Goal: Information Seeking & Learning: Learn about a topic

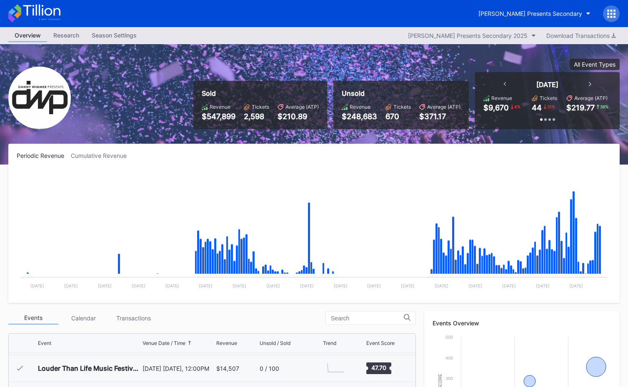
scroll to position [251, 0]
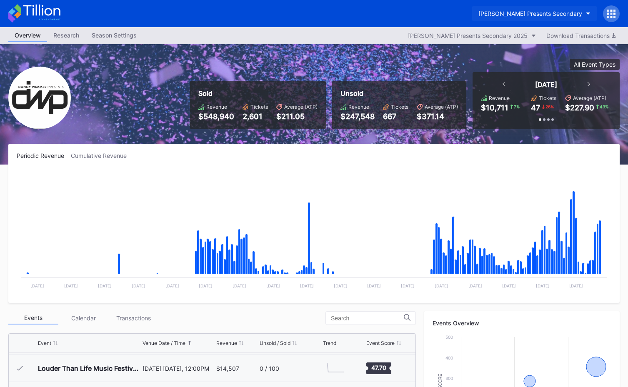
click at [555, 10] on div "[PERSON_NAME] Presents Secondary" at bounding box center [530, 13] width 104 height 7
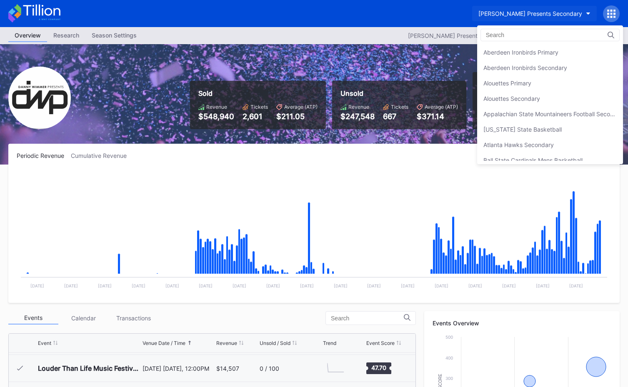
scroll to position [601, 0]
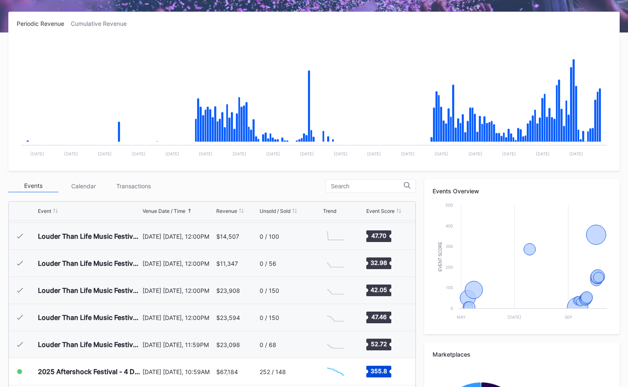
scroll to position [251, 0]
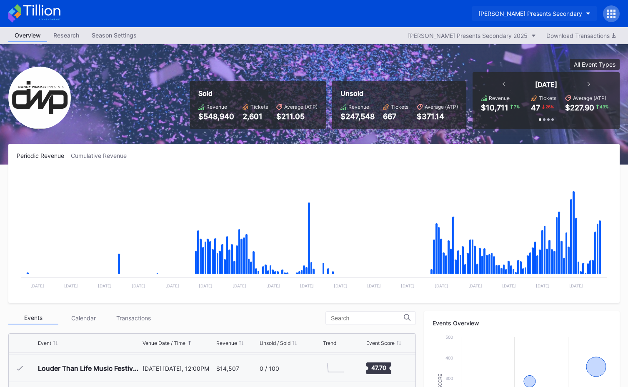
click at [528, 17] on button "[PERSON_NAME] Presents Secondary" at bounding box center [534, 13] width 125 height 15
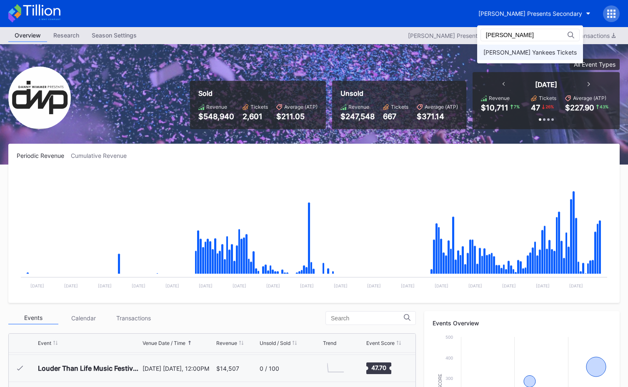
type input "yanke"
click at [515, 57] on div "Cohens Yankees Tickets" at bounding box center [530, 52] width 106 height 15
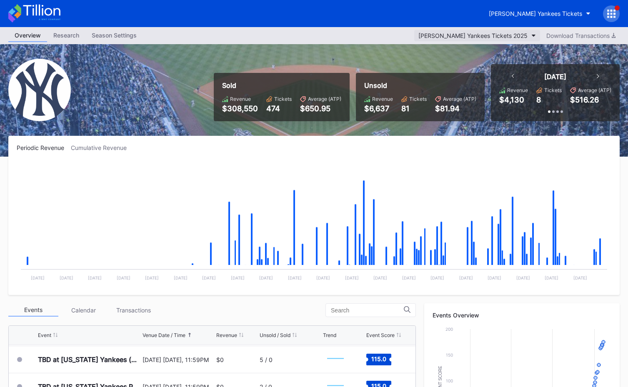
click at [520, 33] on div "Cohens Yankees Tickets 2025" at bounding box center [472, 35] width 109 height 7
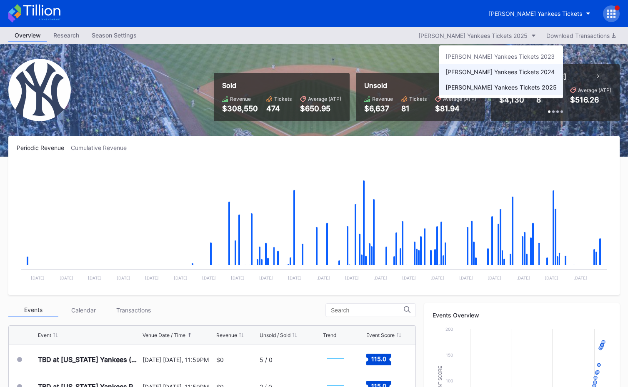
click at [506, 77] on div "Cohens Yankees Tickets 2024" at bounding box center [501, 71] width 124 height 15
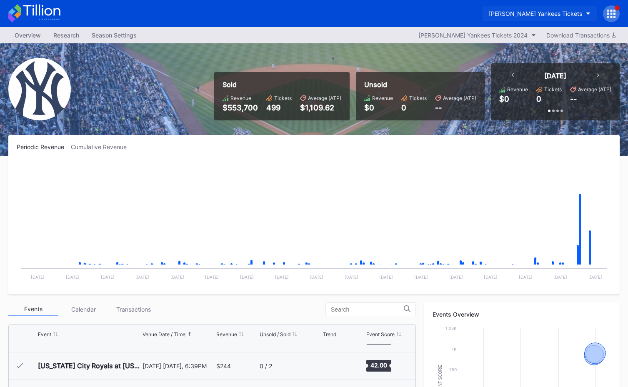
click at [536, 8] on button "Cohens Yankees Tickets" at bounding box center [539, 13] width 114 height 15
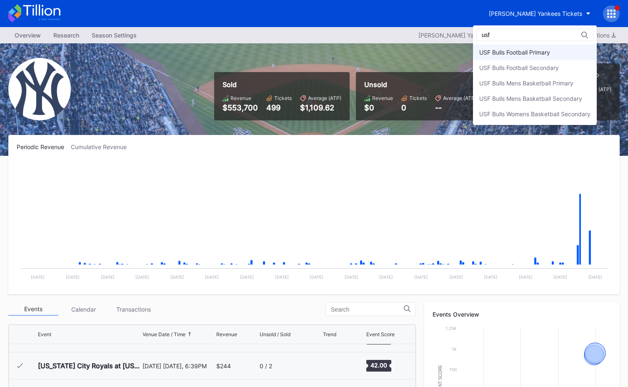
type input "usf"
click at [527, 47] on div "USF Bulls Football Primary" at bounding box center [535, 52] width 124 height 15
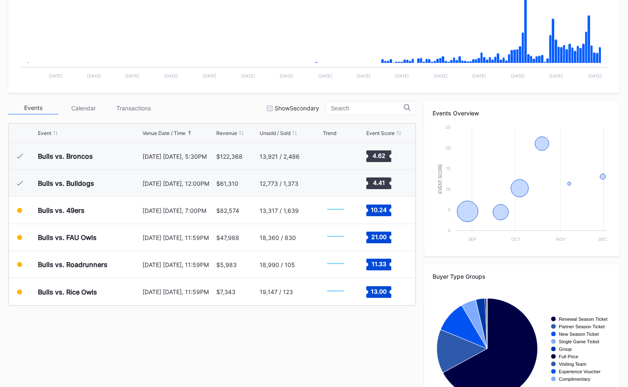
scroll to position [201, 0]
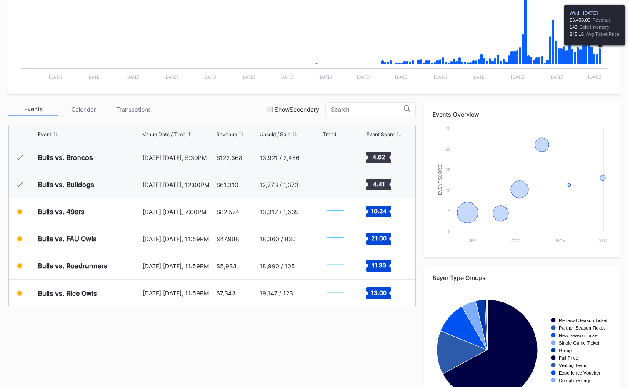
click at [600, 58] on icon "Chart title" at bounding box center [599, 56] width 2 height 16
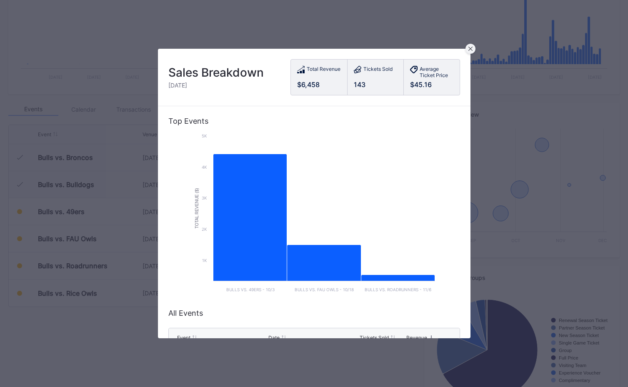
click at [474, 51] on div at bounding box center [470, 49] width 10 height 10
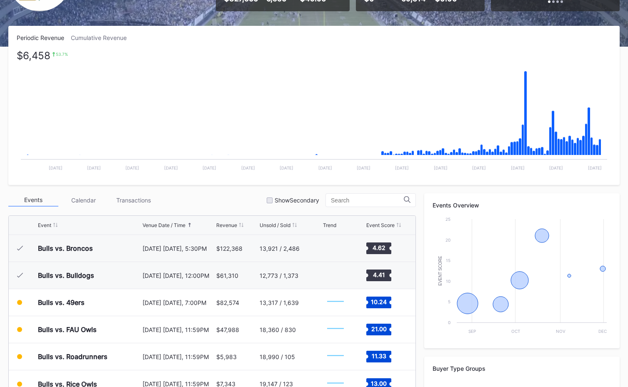
scroll to position [0, 0]
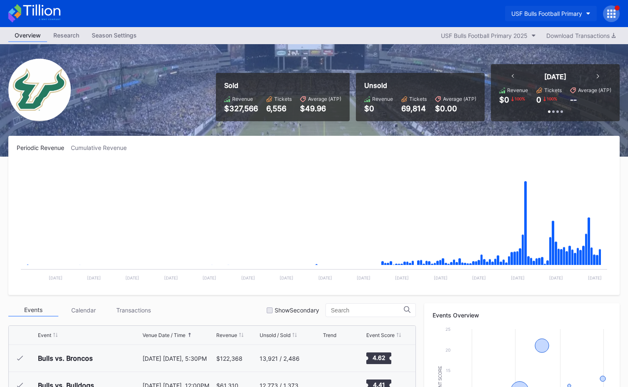
click at [559, 8] on button "USF Bulls Football Primary" at bounding box center [551, 13] width 92 height 15
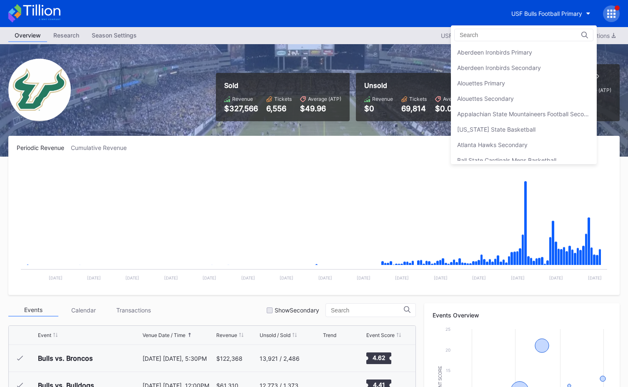
scroll to position [2804, 0]
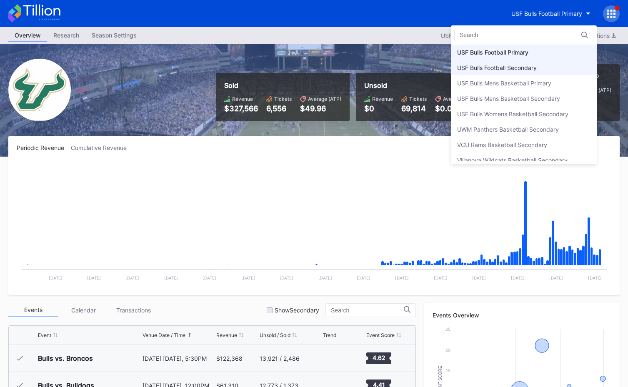
click at [544, 66] on div "USF Bulls Football Secondary" at bounding box center [524, 67] width 146 height 15
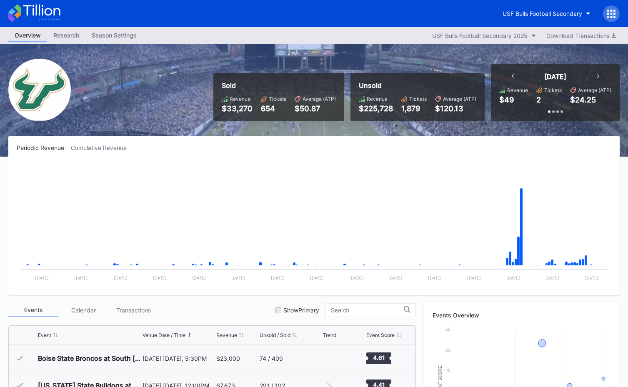
click at [59, 14] on icon at bounding box center [41, 10] width 37 height 11
click at [534, 19] on button "USF Bulls Football Secondary" at bounding box center [546, 13] width 100 height 15
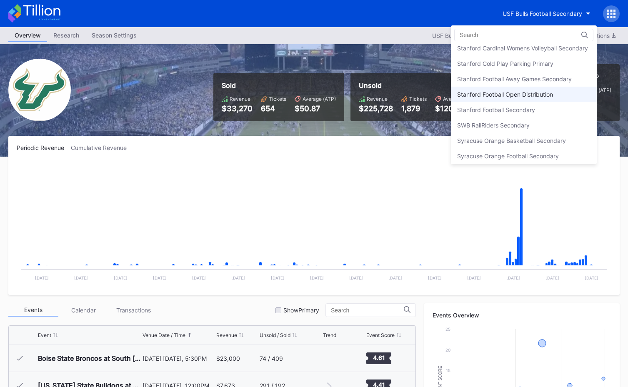
scroll to position [2576, 0]
click at [543, 92] on div "Stanford Football Open Distribution" at bounding box center [524, 95] width 146 height 15
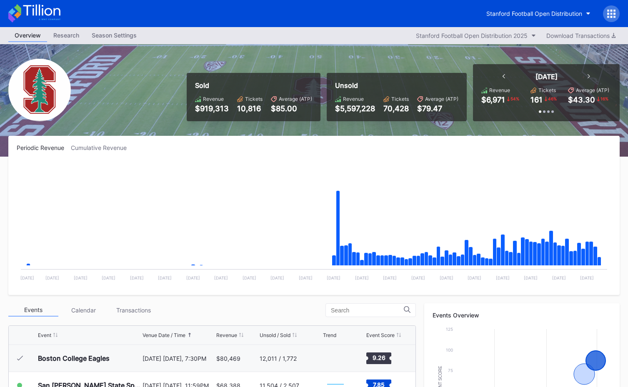
click at [51, 11] on icon at bounding box center [41, 10] width 37 height 11
click at [508, 15] on div "Stanford Football Open Distribution" at bounding box center [534, 13] width 96 height 7
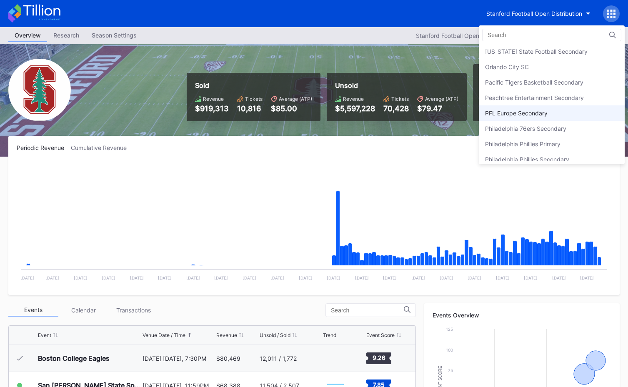
scroll to position [1741, 0]
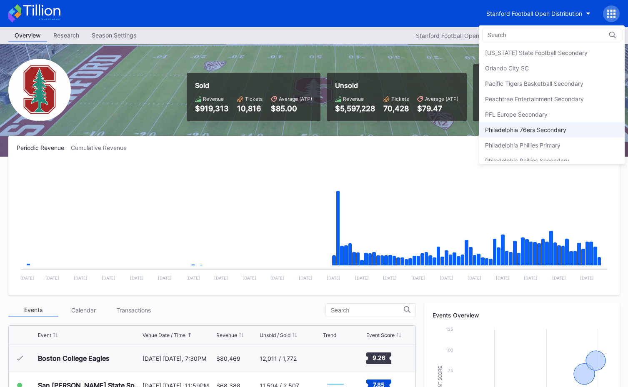
click at [537, 132] on div "Philadelphia 76ers Secondary" at bounding box center [525, 129] width 81 height 7
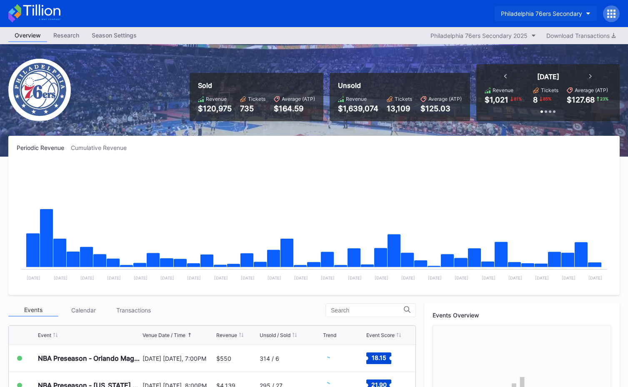
click at [538, 10] on div "Philadelphia 76ers Secondary" at bounding box center [541, 13] width 81 height 7
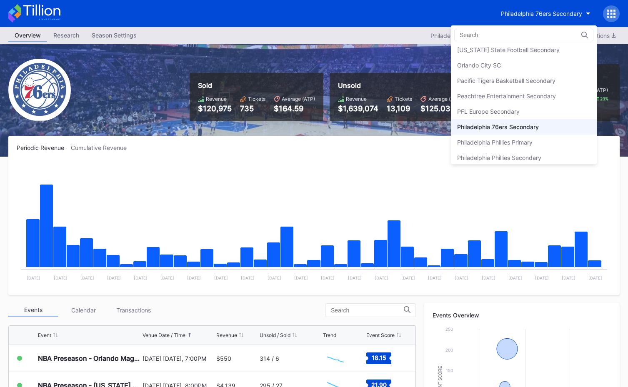
scroll to position [1727, 0]
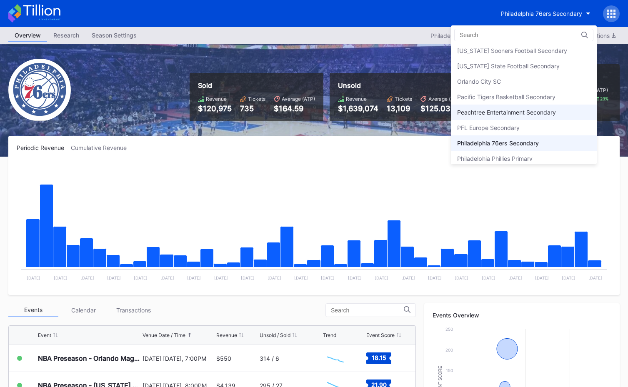
click at [527, 110] on div "Peachtree Entertainment Secondary" at bounding box center [506, 112] width 99 height 7
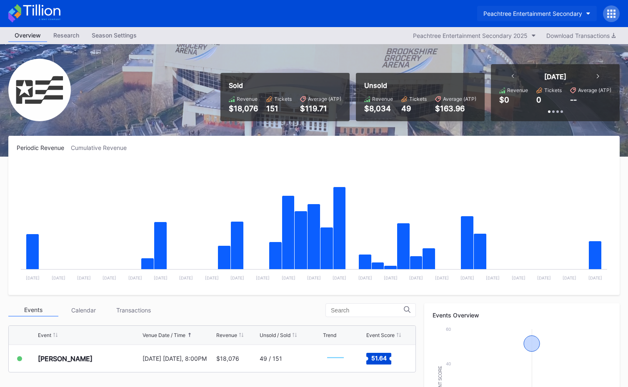
click at [525, 9] on button "Peachtree Entertainment Secondary" at bounding box center [537, 13] width 120 height 15
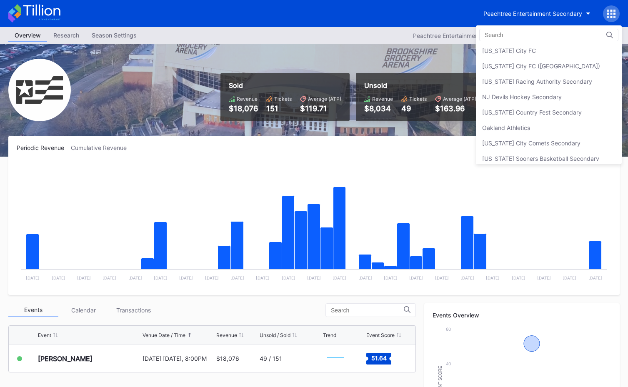
scroll to position [1612, 0]
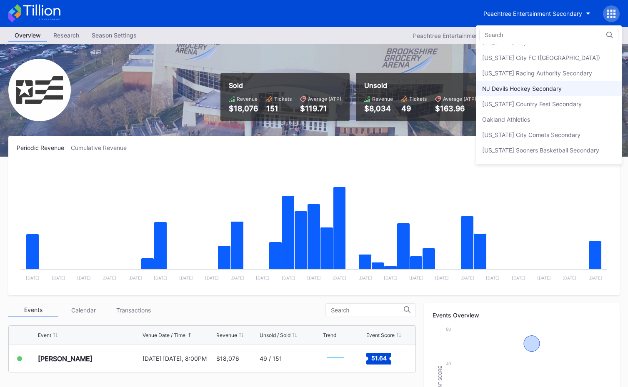
click at [530, 90] on div "NJ Devils Hockey Secondary" at bounding box center [522, 88] width 80 height 7
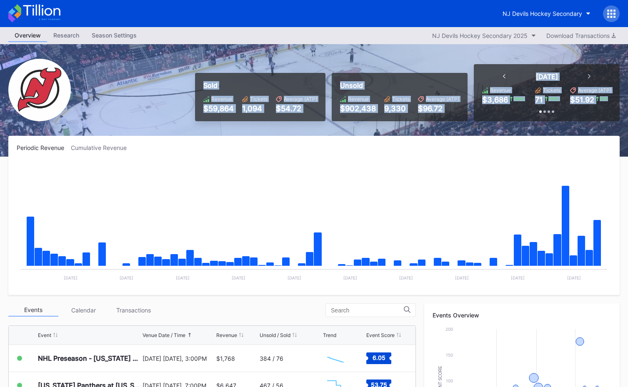
drag, startPoint x: 363, startPoint y: 99, endPoint x: 522, endPoint y: 133, distance: 162.8
click at [522, 133] on div "Sold Revenue $59,864 Tickets 1,094 Average (ATP) $54.72 Unsold Revenue $902,438…" at bounding box center [314, 100] width 628 height 112
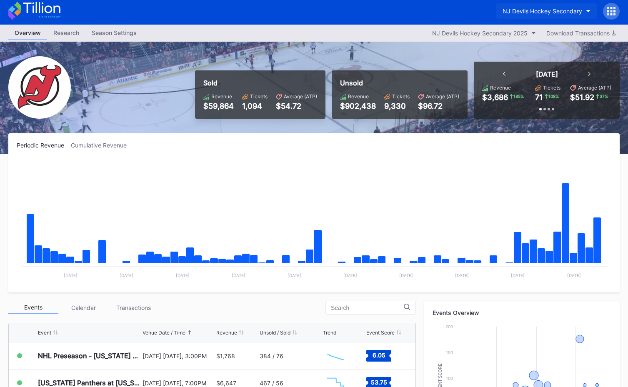
click at [547, 17] on button "NJ Devils Hockey Secondary" at bounding box center [546, 10] width 100 height 15
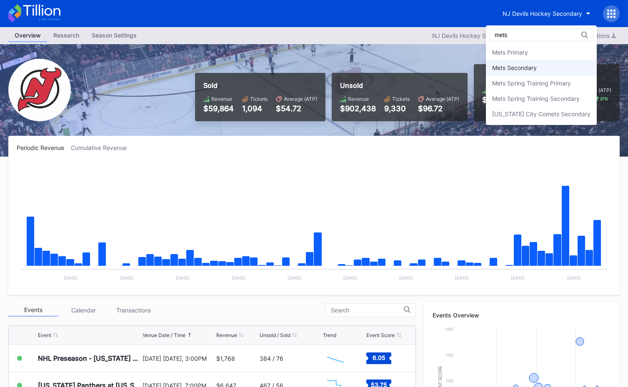
type input "mets"
click at [519, 61] on div "Mets Secondary" at bounding box center [541, 67] width 111 height 15
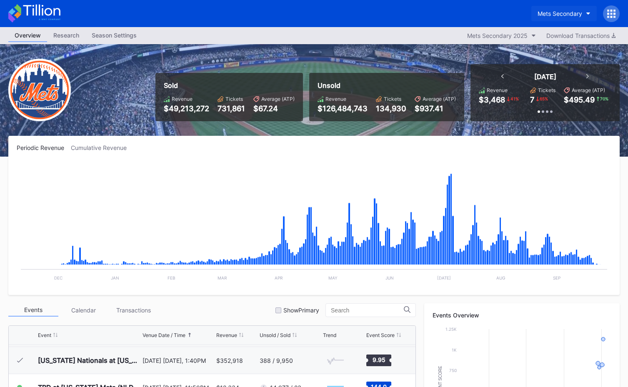
click at [571, 9] on button "Mets Secondary" at bounding box center [563, 13] width 65 height 15
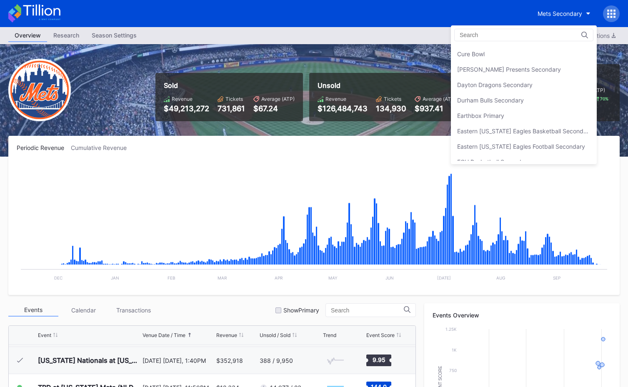
scroll to position [587, 0]
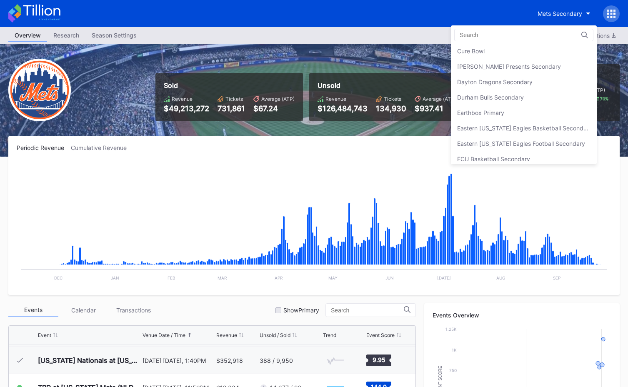
click at [541, 65] on div "[PERSON_NAME] Presents Secondary" at bounding box center [509, 66] width 104 height 7
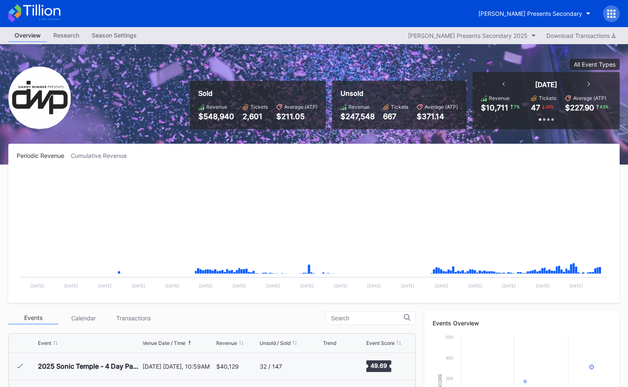
scroll to position [269, 0]
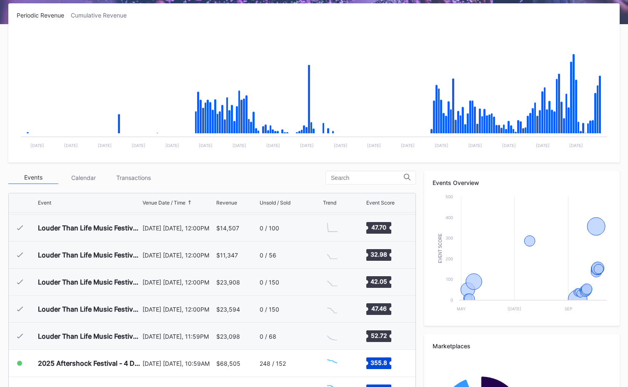
scroll to position [251, 0]
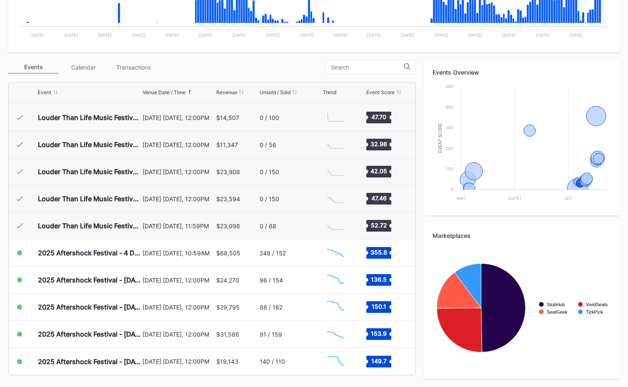
click at [133, 72] on div "Transactions" at bounding box center [133, 67] width 50 height 13
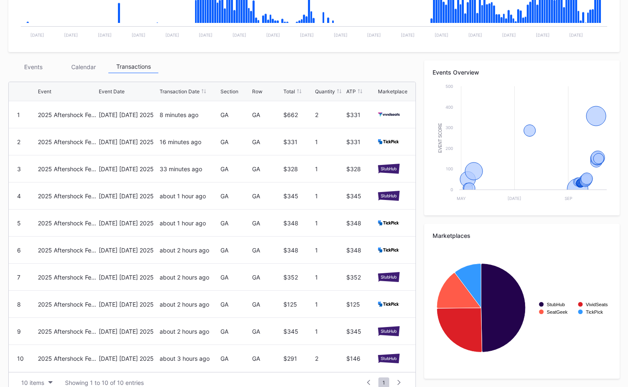
click at [20, 70] on div "Events" at bounding box center [33, 66] width 50 height 13
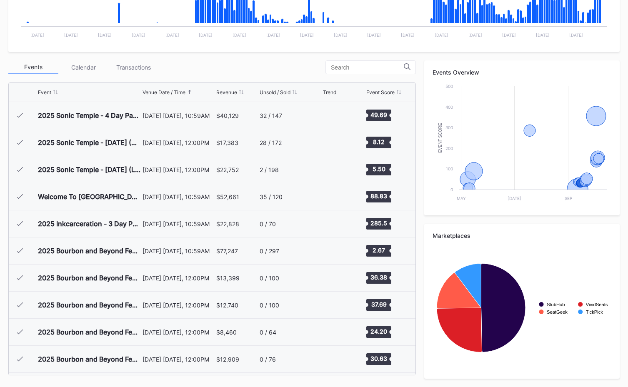
scroll to position [269, 0]
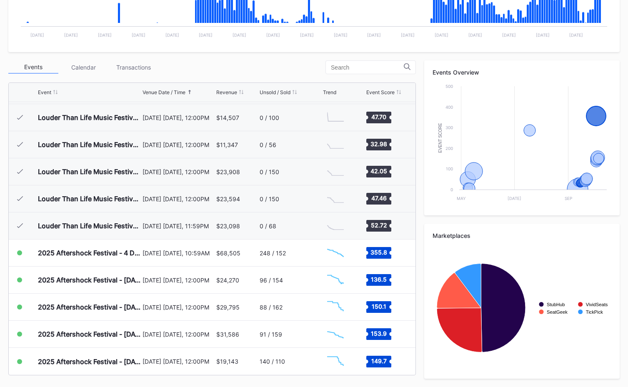
click at [145, 72] on div "Transactions" at bounding box center [133, 67] width 50 height 13
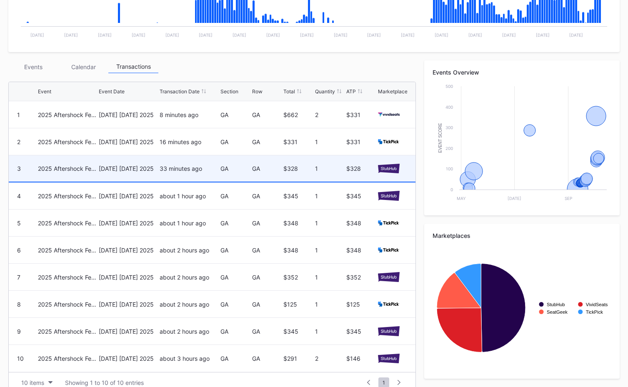
scroll to position [265, 0]
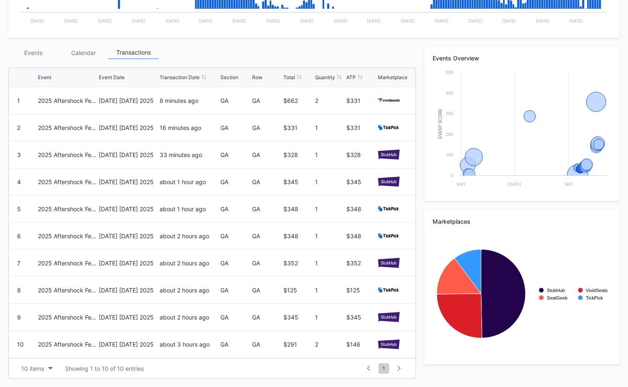
click at [32, 57] on div "Events" at bounding box center [33, 52] width 50 height 13
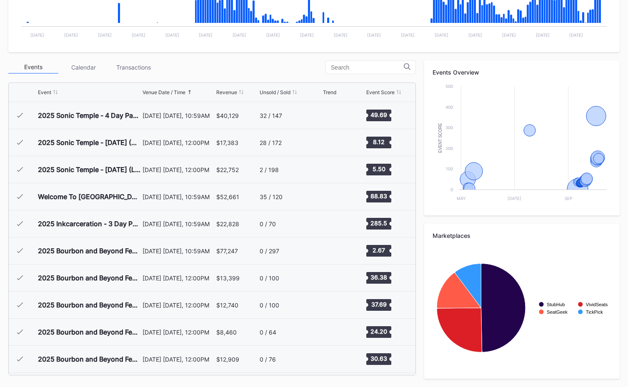
scroll to position [269, 0]
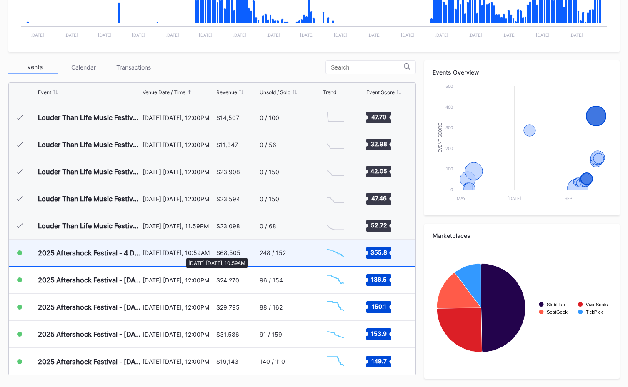
click at [182, 254] on div "[DATE] [DATE], 10:59AM" at bounding box center [178, 252] width 72 height 7
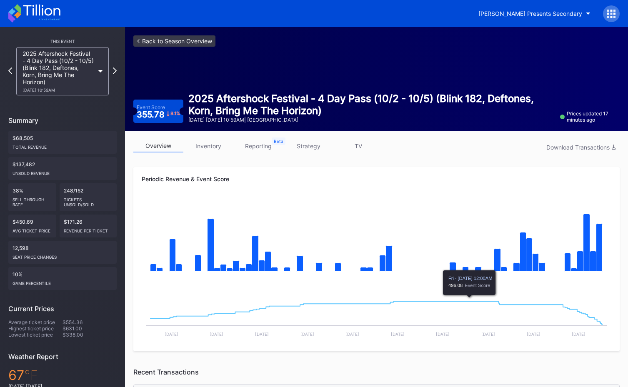
click at [159, 42] on link "<- Back to Season Overview" at bounding box center [174, 40] width 82 height 11
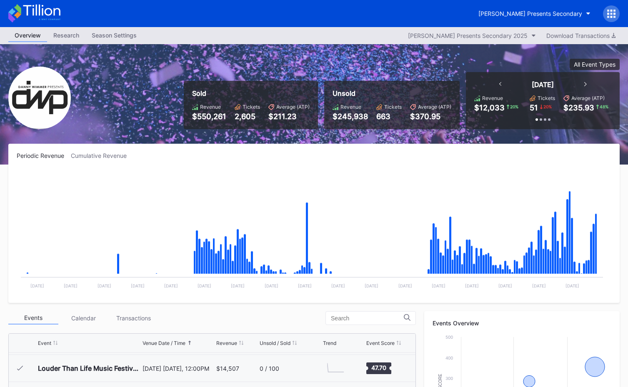
scroll to position [269, 0]
